Goal: Information Seeking & Learning: Learn about a topic

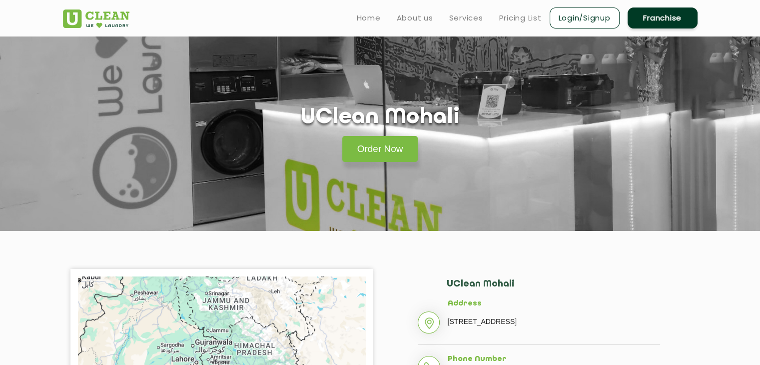
click at [108, 20] on img at bounding box center [96, 18] width 66 height 18
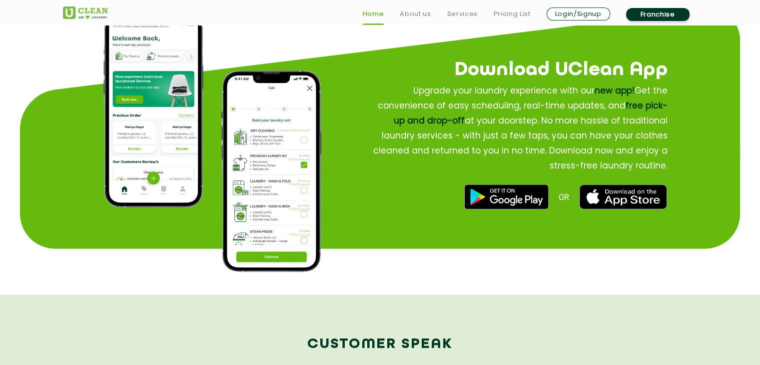
scroll to position [1250, 0]
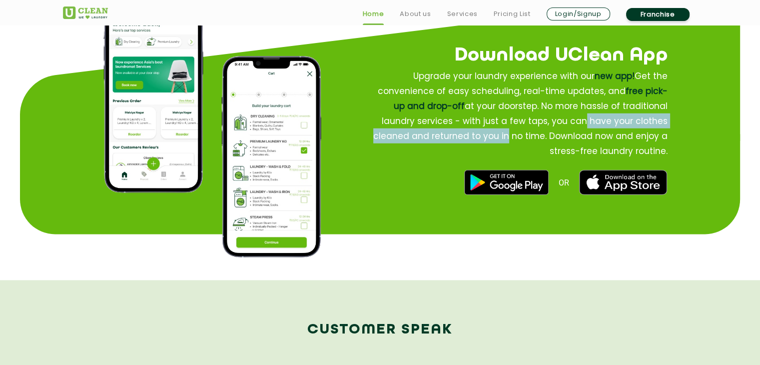
drag, startPoint x: 527, startPoint y: 117, endPoint x: 317, endPoint y: 165, distance: 215.4
click at [332, 165] on div "Download UClean App Upgrade your laundry experience with our new app! Get the c…" at bounding box center [515, 105] width 379 height 221
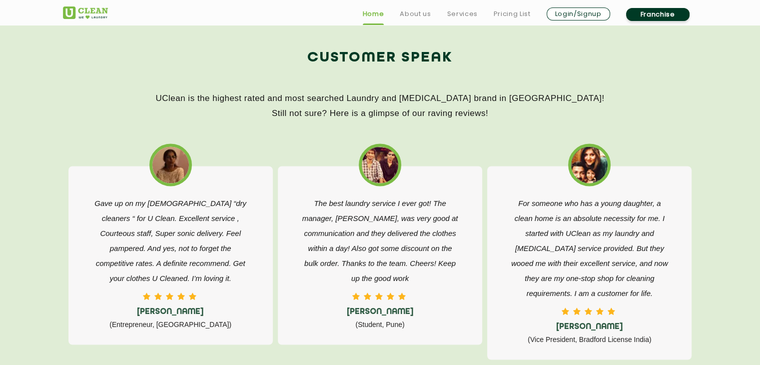
scroll to position [1600, 0]
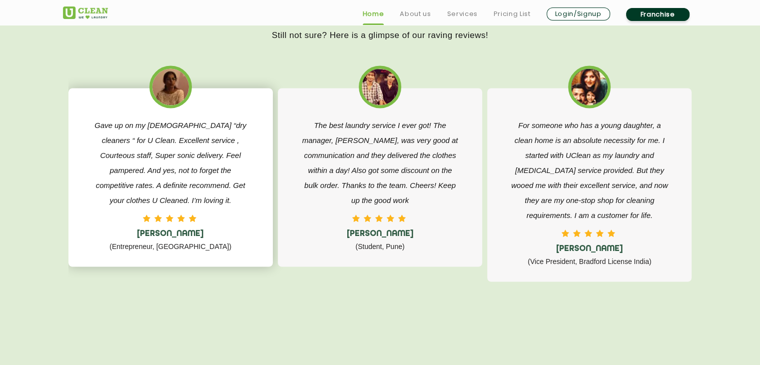
drag, startPoint x: 504, startPoint y: 217, endPoint x: 212, endPoint y: 215, distance: 291.9
click at [312, 219] on div "Gave up on my 15 year old “dry cleaners “ for U Clean. Excellent service , Cour…" at bounding box center [382, 179] width 629 height 233
drag, startPoint x: 579, startPoint y: 192, endPoint x: 0, endPoint y: 202, distance: 579.4
click at [0, 202] on section "Customer Speak UClean is the highest rated and most searched Laundry and Dry-Cl…" at bounding box center [380, 149] width 760 height 439
drag, startPoint x: 483, startPoint y: 195, endPoint x: 767, endPoint y: 212, distance: 284.4
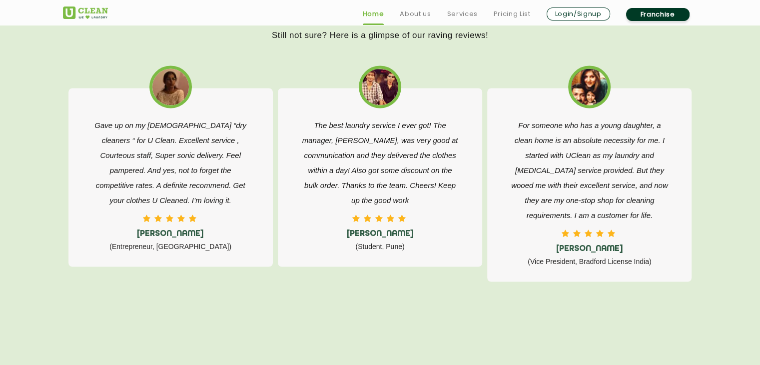
drag, startPoint x: 323, startPoint y: 210, endPoint x: 582, endPoint y: 214, distance: 259.0
click at [544, 213] on div "Gave up on my 15 year old “dry cleaners “ for U Clean. Excellent service , Cour…" at bounding box center [382, 179] width 629 height 233
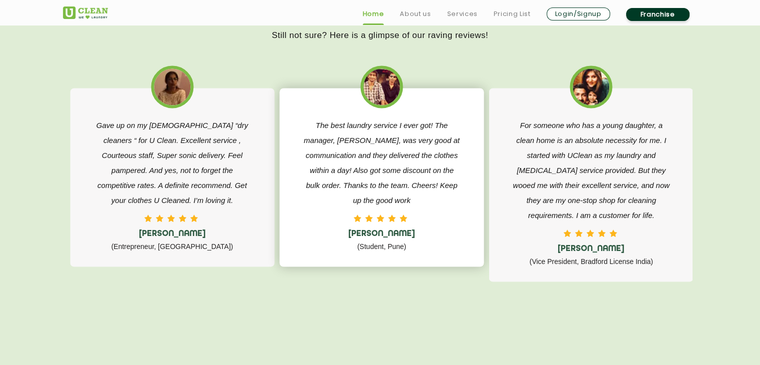
drag, startPoint x: 266, startPoint y: 214, endPoint x: 462, endPoint y: 214, distance: 196.0
click at [442, 214] on div "Gave up on my 15 year old “dry cleaners “ for U Clean. Excellent service , Cour…" at bounding box center [384, 179] width 629 height 233
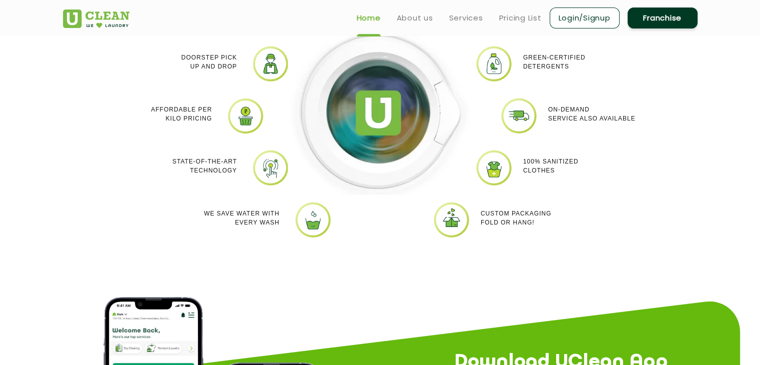
scroll to position [849, 0]
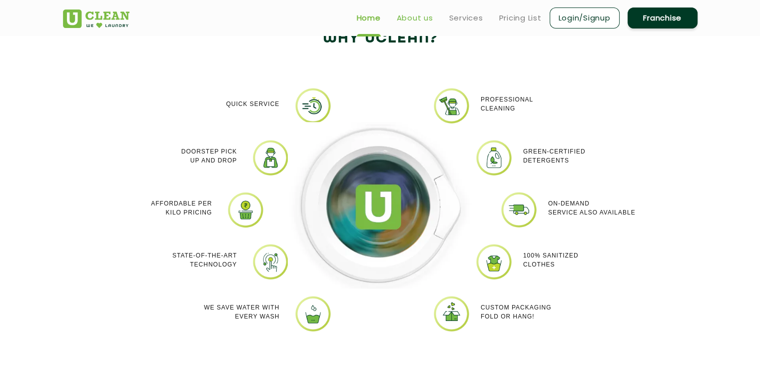
click at [412, 16] on link "About us" at bounding box center [415, 18] width 36 height 12
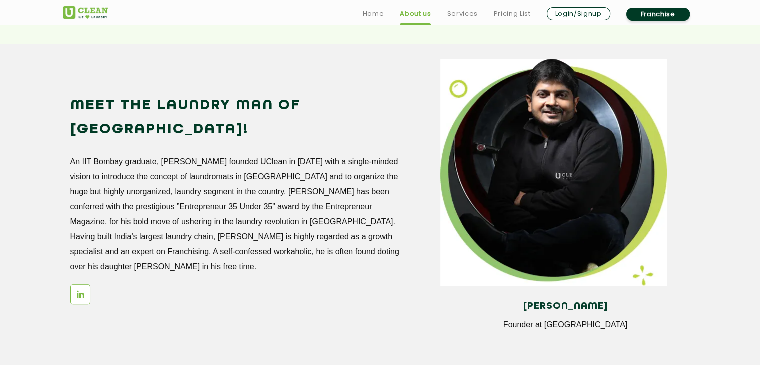
scroll to position [854, 0]
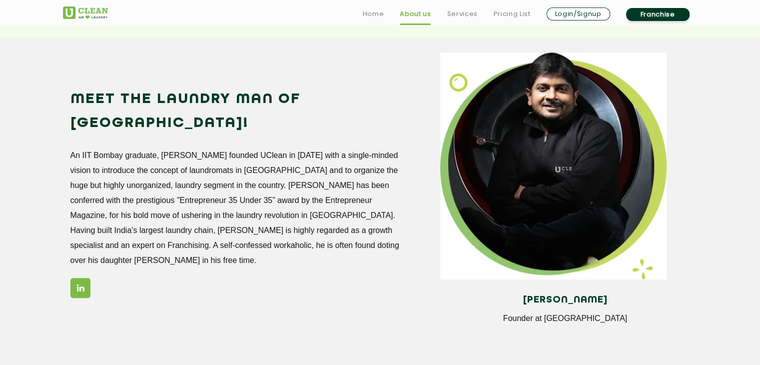
click at [79, 278] on link at bounding box center [80, 288] width 20 height 20
